Goal: Find contact information: Find contact information

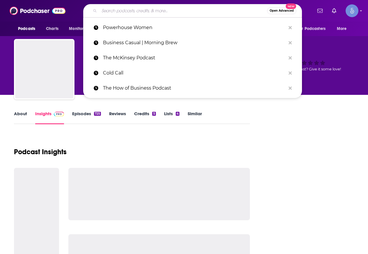
type input "Powerhouse Women"
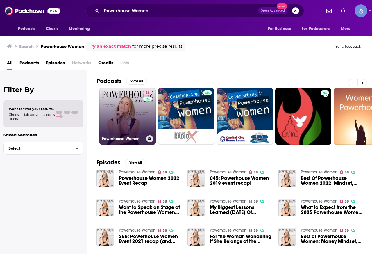
click at [111, 104] on link "58 Powerhouse Women" at bounding box center [127, 116] width 56 height 56
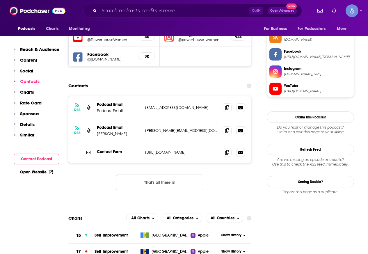
scroll to position [495, 0]
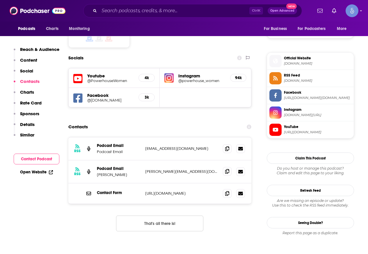
click at [227, 167] on span at bounding box center [227, 171] width 9 height 9
click at [225, 144] on span at bounding box center [227, 148] width 9 height 9
click at [228, 189] on span at bounding box center [227, 193] width 9 height 9
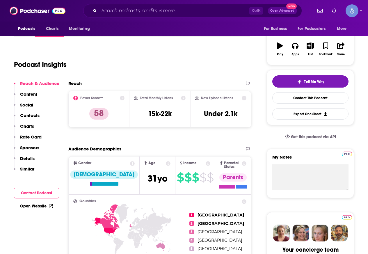
scroll to position [0, 0]
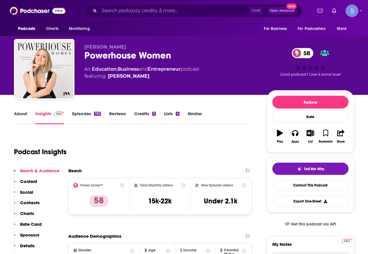
click at [75, 111] on link "Episodes 725" at bounding box center [86, 117] width 29 height 13
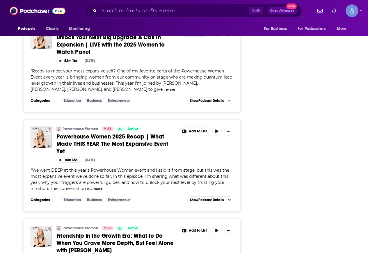
scroll to position [844, 0]
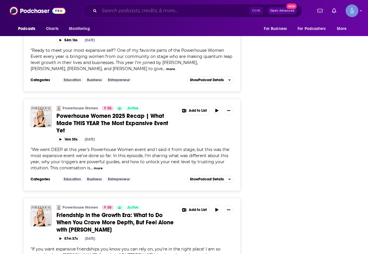
click at [156, 11] on input "Search podcasts, credits, & more..." at bounding box center [174, 10] width 150 height 9
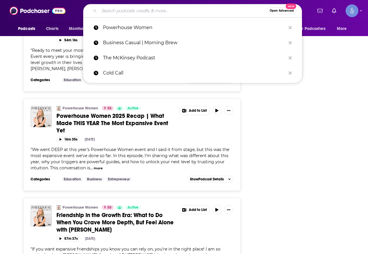
paste input "The [DEMOGRAPHIC_DATA] Health Club Podcast"
type input "The [DEMOGRAPHIC_DATA] Health Club Podcast"
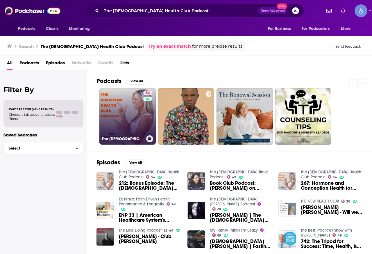
click at [122, 114] on link "54 The [DEMOGRAPHIC_DATA] Health Club Podcast" at bounding box center [127, 116] width 56 height 56
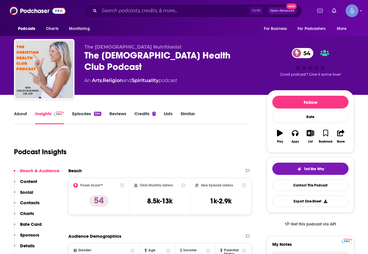
click at [18, 114] on link "About" at bounding box center [20, 117] width 13 height 13
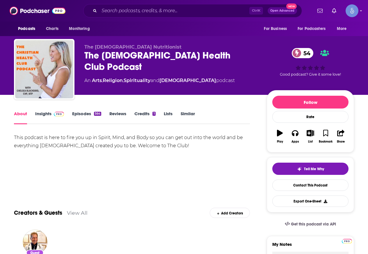
click at [45, 115] on link "Insights" at bounding box center [49, 117] width 29 height 13
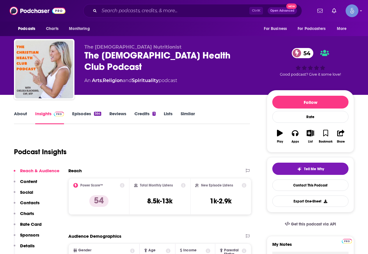
click at [91, 117] on link "Episodes 564" at bounding box center [86, 117] width 29 height 13
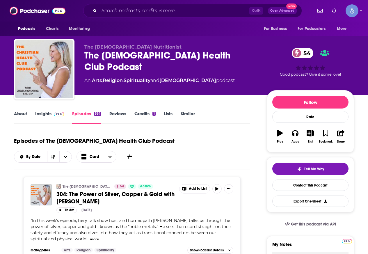
click at [53, 119] on link "Insights" at bounding box center [49, 117] width 29 height 13
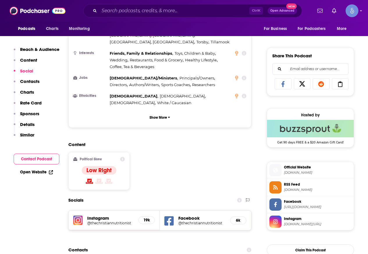
scroll to position [436, 0]
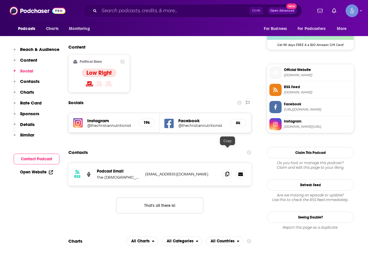
click at [227, 170] on span at bounding box center [227, 174] width 9 height 9
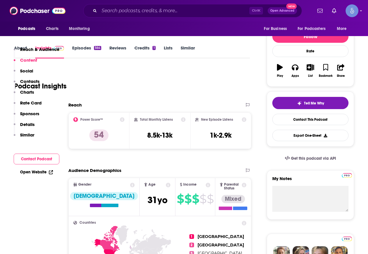
scroll to position [0, 0]
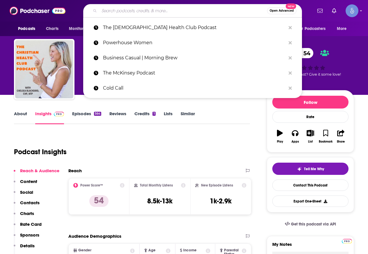
click at [117, 9] on input "Search podcasts, credits, & more..." at bounding box center [183, 10] width 168 height 9
paste input "Affirmation to Manifestation Podcast"
type input "Affirmation to Manifestation Podcast"
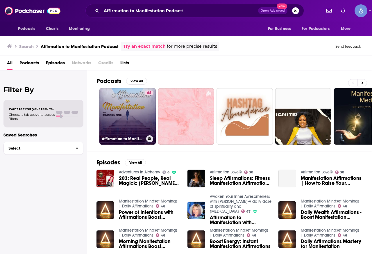
click at [131, 125] on link "64 Affirmation to Manifestation Podcast" at bounding box center [127, 116] width 56 height 56
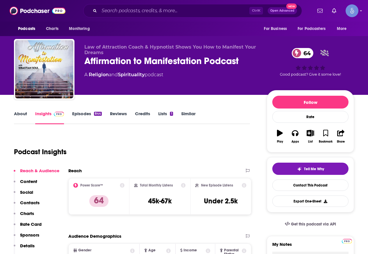
click at [22, 111] on link "About" at bounding box center [20, 117] width 13 height 13
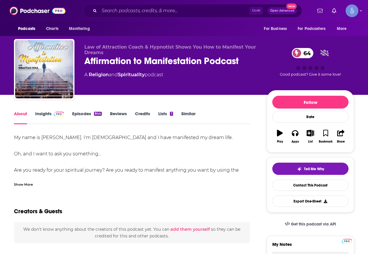
click at [39, 120] on link "Insights" at bounding box center [49, 117] width 29 height 13
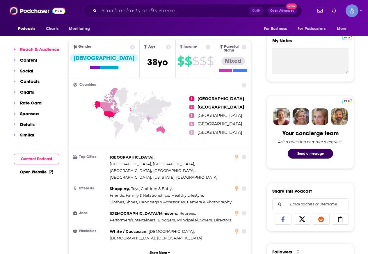
scroll to position [378, 0]
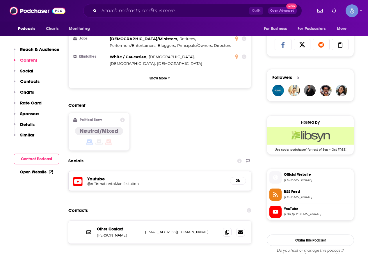
click at [178, 15] on div "Ctrl K Open Advanced New" at bounding box center [192, 10] width 219 height 13
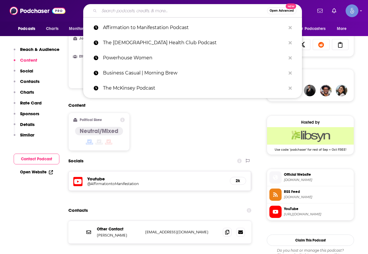
click at [179, 15] on input "Search podcasts, credits, & more..." at bounding box center [183, 10] width 168 height 9
paste input "#12minconvos"
type input "#12minconvos"
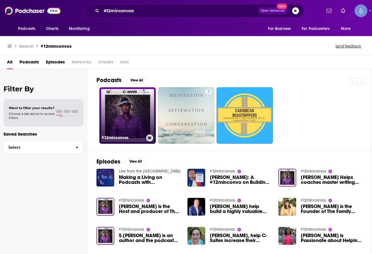
click at [122, 120] on link "#12minconvos" at bounding box center [127, 115] width 56 height 56
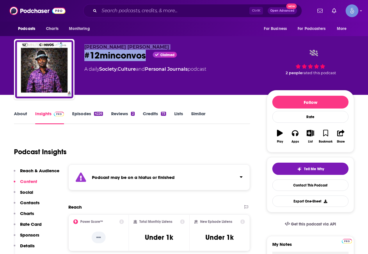
drag, startPoint x: 83, startPoint y: 44, endPoint x: 146, endPoint y: 56, distance: 64.5
click at [146, 56] on div "[PERSON_NAME] [PERSON_NAME] #12minconvos Claimed A daily Society , Culture and …" at bounding box center [184, 70] width 340 height 63
copy div "[PERSON_NAME] [PERSON_NAME] #12minconvos"
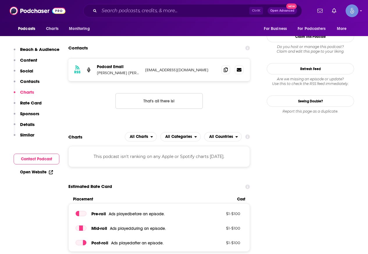
scroll to position [524, 0]
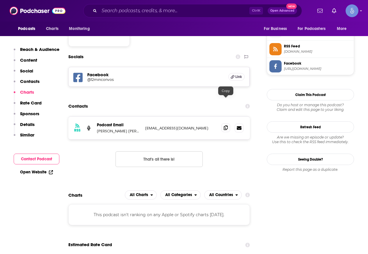
click at [227, 125] on icon at bounding box center [226, 127] width 4 height 5
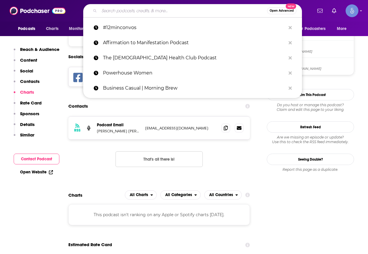
click at [140, 8] on input "Search podcasts, credits, & more..." at bounding box center [183, 10] width 168 height 9
paste input "The Way Forward with [PERSON_NAME]"
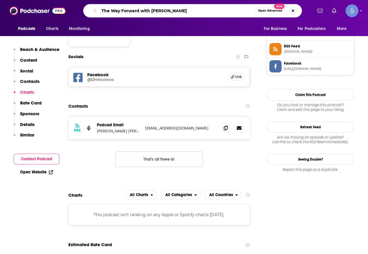
type input "The Way Forward with [PERSON_NAME]"
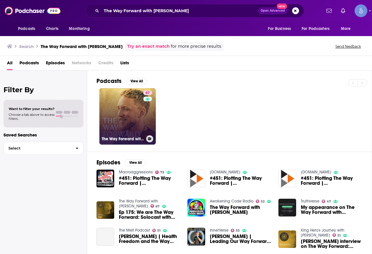
click at [124, 107] on link "67 The Way Forward with [PERSON_NAME]" at bounding box center [127, 116] width 56 height 56
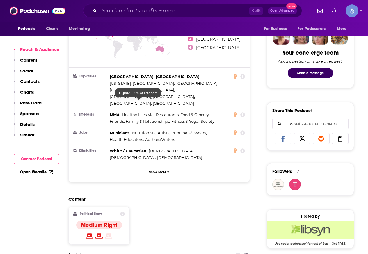
scroll to position [465, 0]
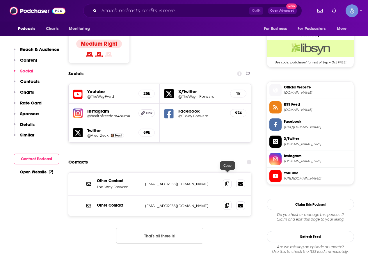
click at [229, 201] on span at bounding box center [227, 205] width 9 height 9
click at [134, 157] on div "Contacts" at bounding box center [159, 162] width 183 height 11
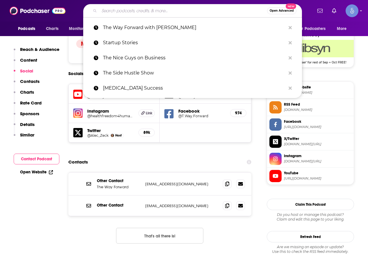
click at [166, 7] on input "Search podcasts, credits, & more..." at bounding box center [183, 10] width 168 height 9
paste input "Mind Love™ • Consciousness, Spirituality, and Science for Awakening"
type input "Mind Love™ • Consciousness, Spirituality, and Science for Awakening"
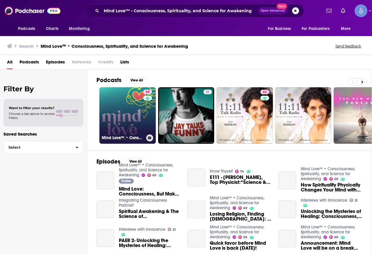
click at [130, 116] on link "69 Mind Love™ • Consciousness, Spirituality, and Science for Awakening" at bounding box center [127, 115] width 56 height 56
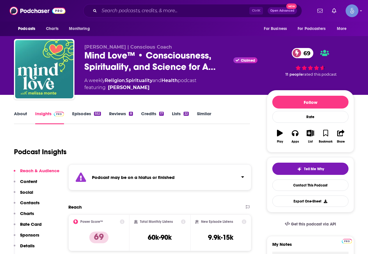
click at [25, 113] on link "About" at bounding box center [20, 117] width 13 height 13
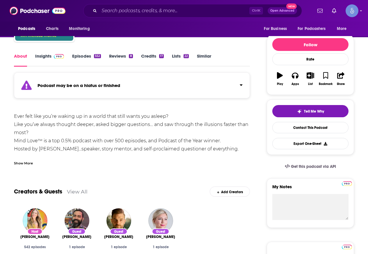
scroll to position [58, 0]
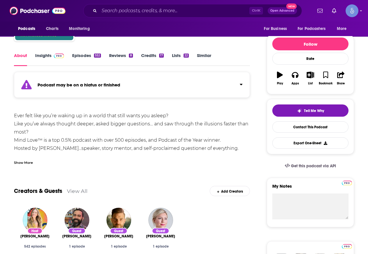
click at [26, 164] on div "Show More" at bounding box center [23, 162] width 19 height 6
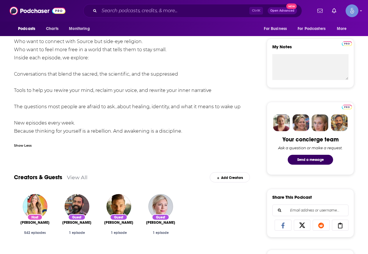
scroll to position [0, 0]
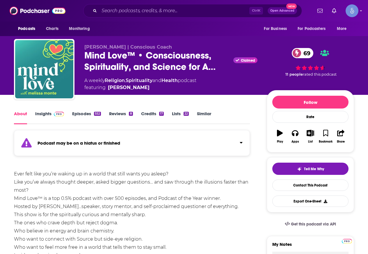
click at [52, 119] on link "Insights" at bounding box center [49, 117] width 29 height 13
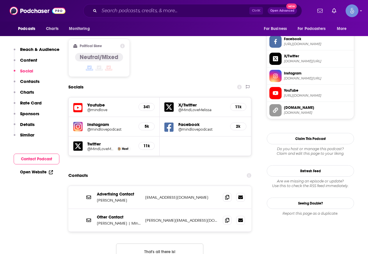
scroll to position [524, 0]
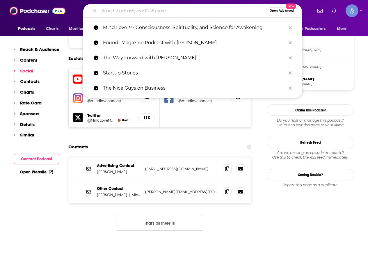
click at [158, 10] on input "Search podcasts, credits, & more..." at bounding box center [183, 10] width 168 height 9
paste input "Heal, Survive & Thrive!"
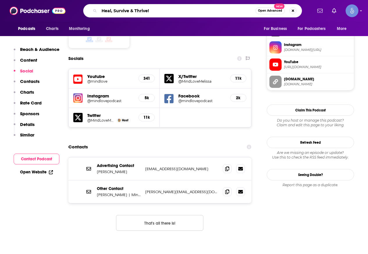
type input "Heal, Survive & Thrive!"
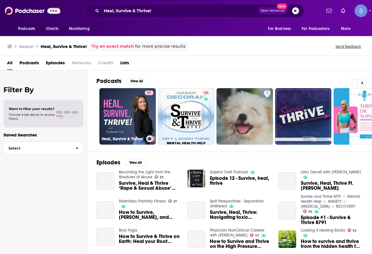
click at [147, 108] on div "57" at bounding box center [149, 112] width 9 height 45
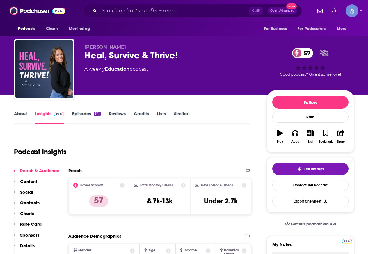
click at [24, 118] on link "About" at bounding box center [20, 117] width 13 height 13
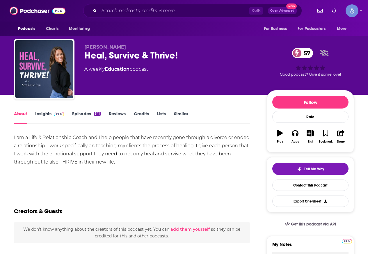
click at [43, 112] on link "Insights" at bounding box center [49, 117] width 29 height 13
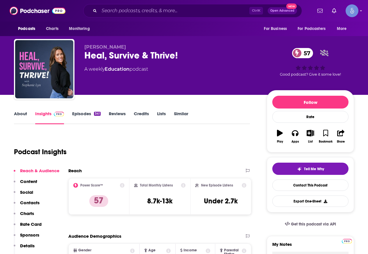
click at [15, 115] on link "About" at bounding box center [20, 117] width 13 height 13
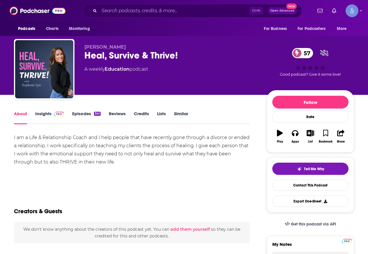
click at [62, 114] on img at bounding box center [59, 114] width 10 height 5
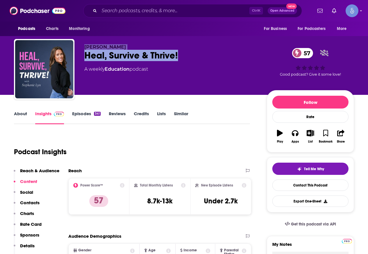
drag, startPoint x: 188, startPoint y: 54, endPoint x: 79, endPoint y: 47, distance: 108.5
click at [79, 47] on div "[PERSON_NAME], Survive & Thrive! 57 A weekly Education podcast 57 Good podcast?…" at bounding box center [184, 70] width 340 height 63
copy div "[PERSON_NAME], Survive & Thrive!"
